Goal: Register for event/course

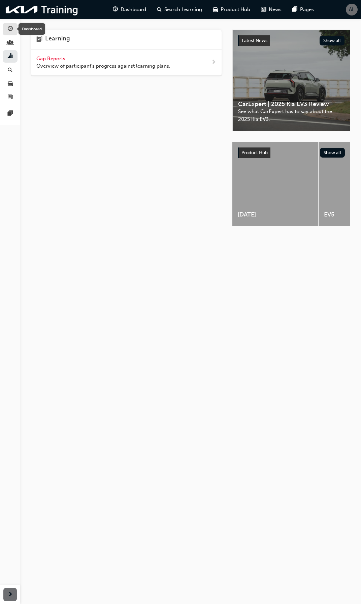
click at [10, 28] on span "guage-icon" at bounding box center [10, 29] width 5 height 6
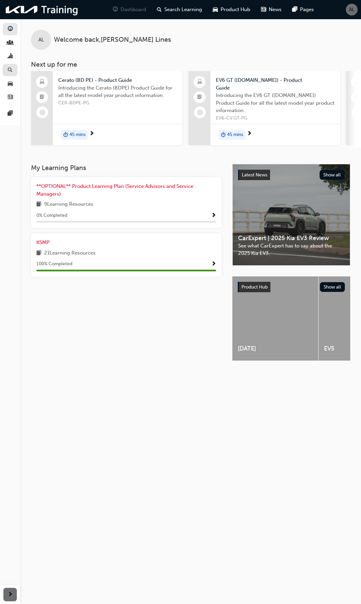
click at [14, 68] on link "button" at bounding box center [10, 70] width 15 height 12
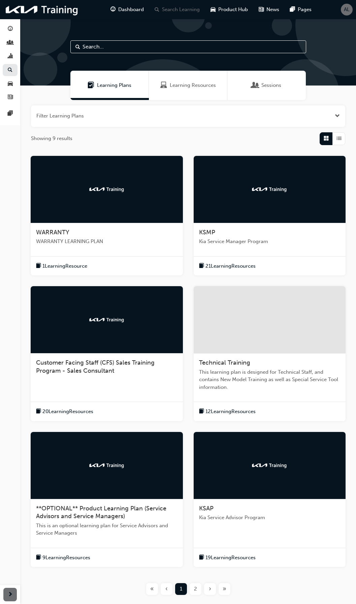
click at [269, 84] on span "Sessions" at bounding box center [271, 85] width 20 height 8
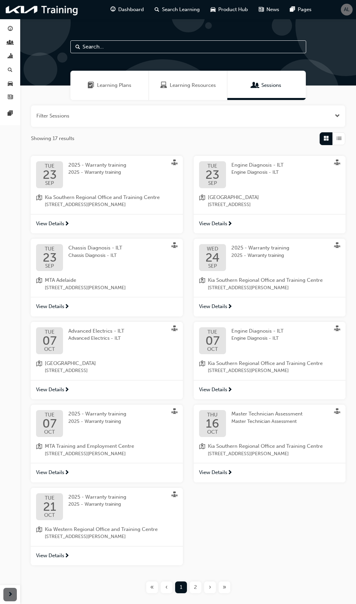
click at [194, 588] on span "2" at bounding box center [195, 587] width 3 height 8
click at [194, 586] on span "2" at bounding box center [195, 587] width 3 height 8
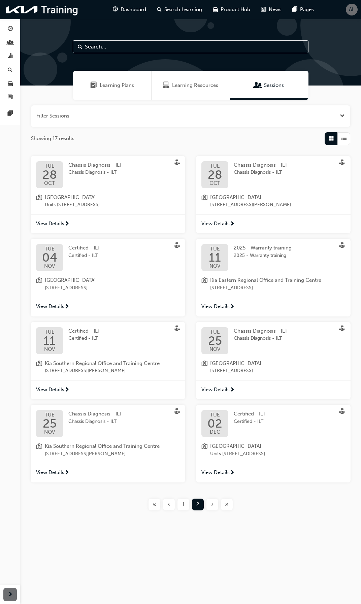
click at [88, 173] on span "Chassis Diagnosis - ILT" at bounding box center [95, 173] width 54 height 8
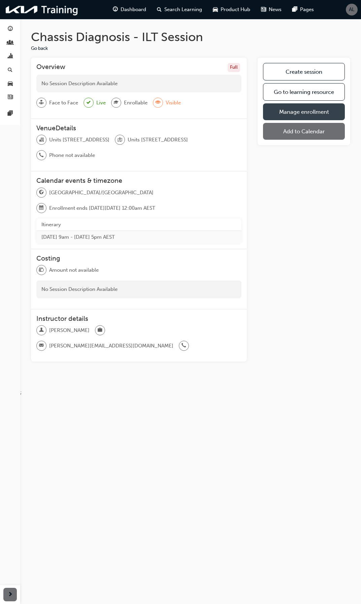
click at [307, 112] on link "Manage enrollment" at bounding box center [304, 111] width 82 height 17
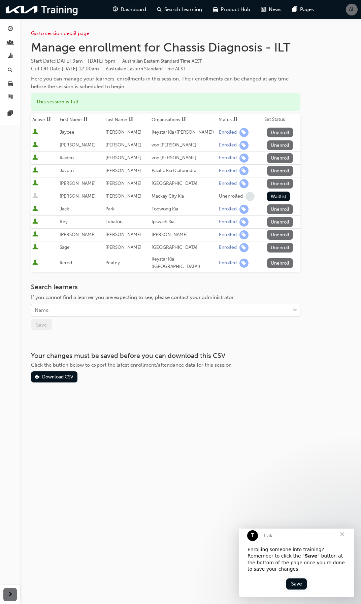
click at [97, 306] on div "Name" at bounding box center [160, 310] width 258 height 12
type input "s"
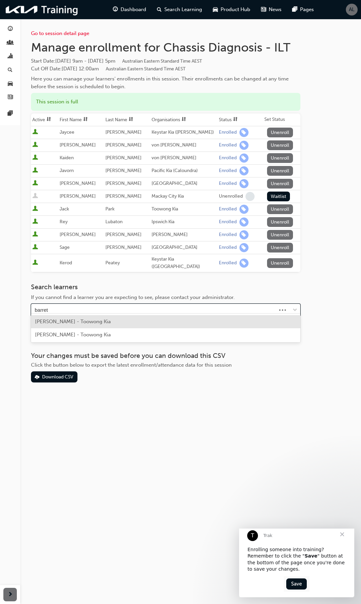
type input "[PERSON_NAME]"
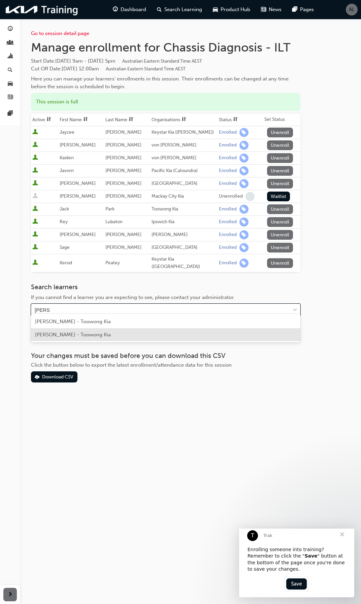
click at [97, 334] on span "[PERSON_NAME] - Toowong Kia" at bounding box center [73, 334] width 76 height 6
